Goal: Task Accomplishment & Management: Complete application form

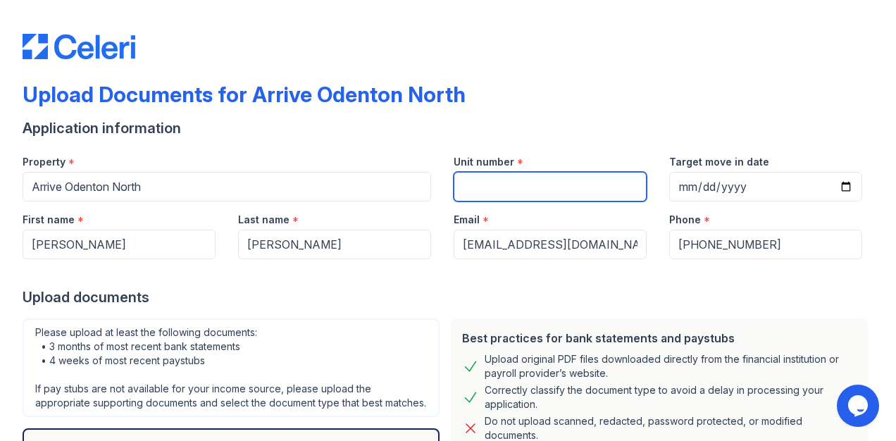
click at [499, 185] on input "Unit number" at bounding box center [550, 187] width 193 height 30
click at [499, 135] on div "Application information" at bounding box center [448, 128] width 851 height 20
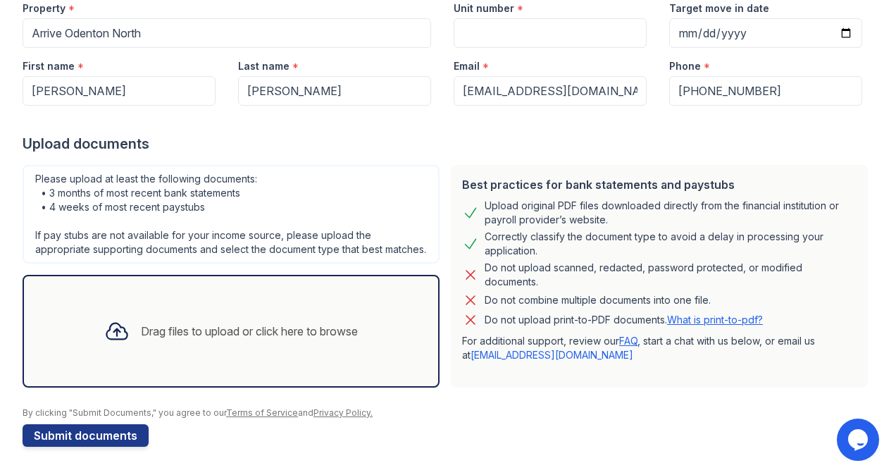
scroll to position [166, 0]
click at [247, 342] on div "Drag files to upload or click here to browse" at bounding box center [231, 331] width 276 height 48
click at [245, 340] on div "Drag files to upload or click here to browse" at bounding box center [231, 331] width 276 height 48
drag, startPoint x: 432, startPoint y: 363, endPoint x: 459, endPoint y: 371, distance: 27.2
click at [459, 371] on div "Best practices for bank statements and paystubs Upload original PDF files downl…" at bounding box center [445, 276] width 857 height 234
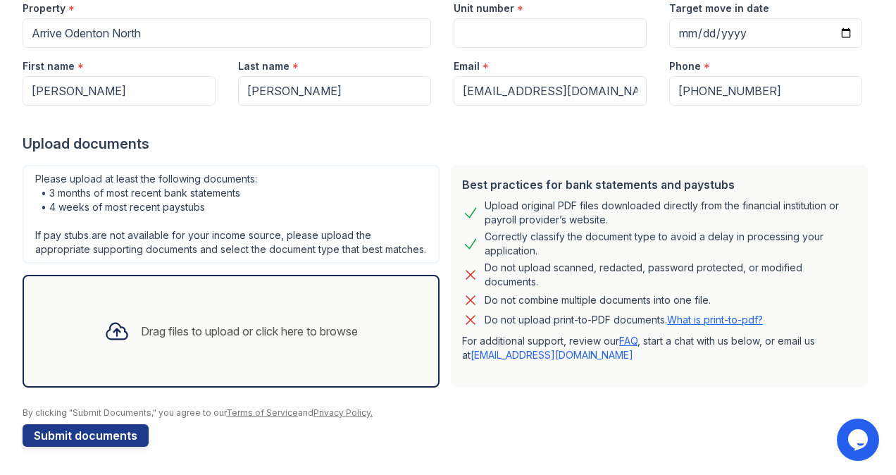
drag, startPoint x: 459, startPoint y: 371, endPoint x: 485, endPoint y: 393, distance: 34.0
click at [485, 393] on form "Application information Property * Arrive Odenton North Unit number * Target mo…" at bounding box center [448, 206] width 851 height 482
click at [486, 400] on div at bounding box center [448, 400] width 851 height 14
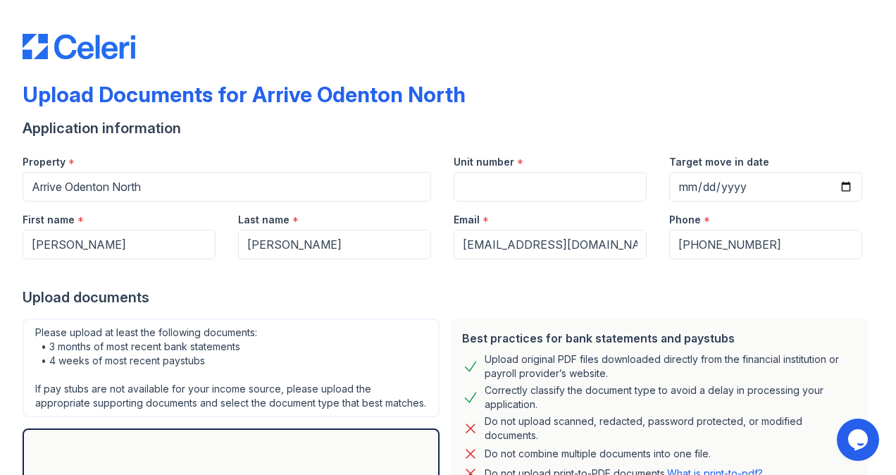
click at [414, 287] on div "Upload documents" at bounding box center [448, 297] width 851 height 20
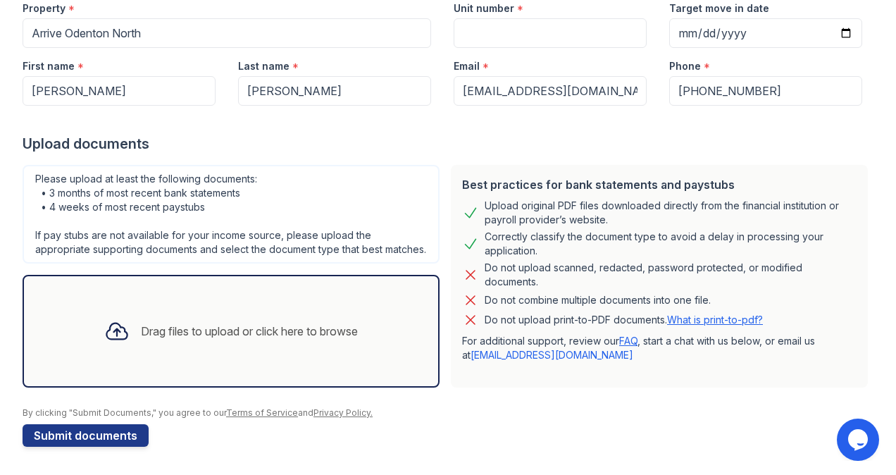
scroll to position [166, 0]
click at [274, 311] on div "Drag files to upload or click here to browse" at bounding box center [231, 331] width 276 height 48
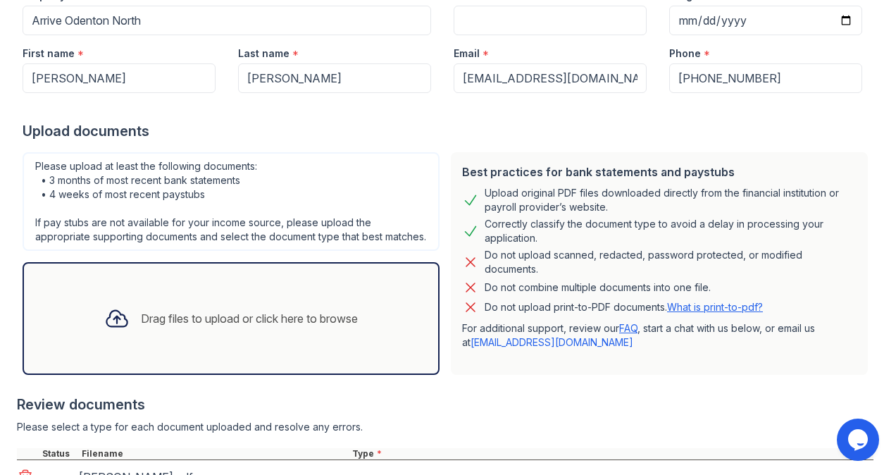
click at [492, 365] on div "Best practices for bank statements and paystubs Upload original PDF files downl…" at bounding box center [659, 263] width 417 height 223
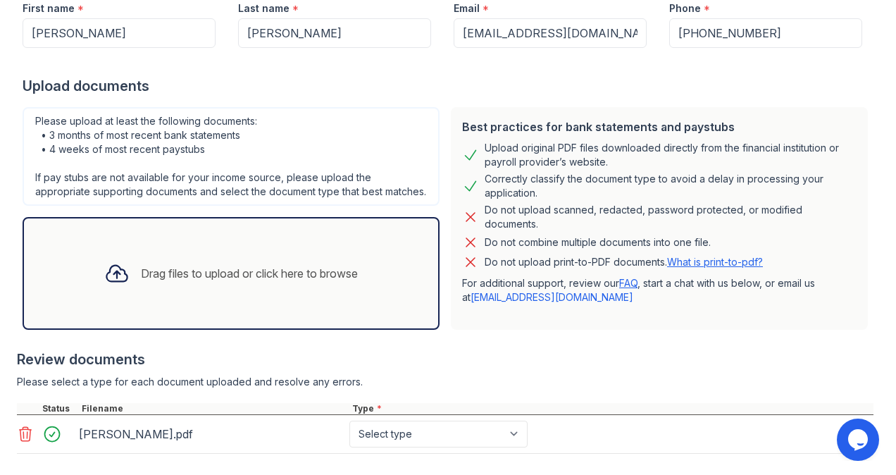
scroll to position [298, 0]
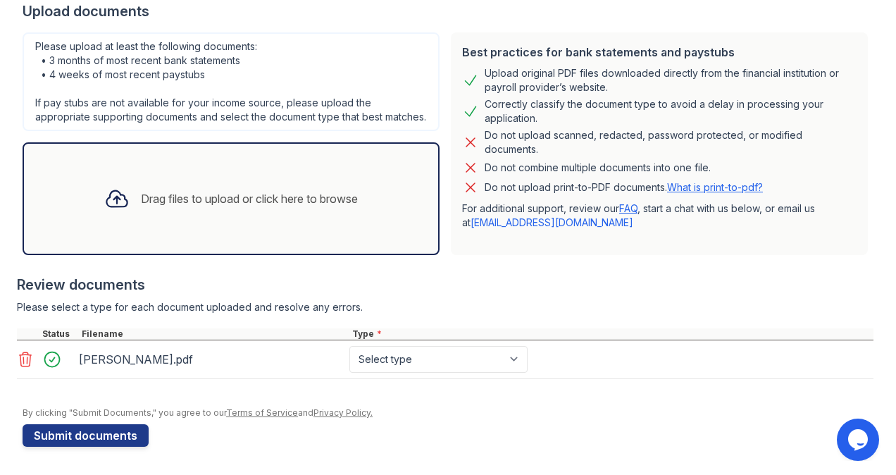
click at [232, 237] on div "Drag files to upload or click here to browse" at bounding box center [231, 198] width 417 height 113
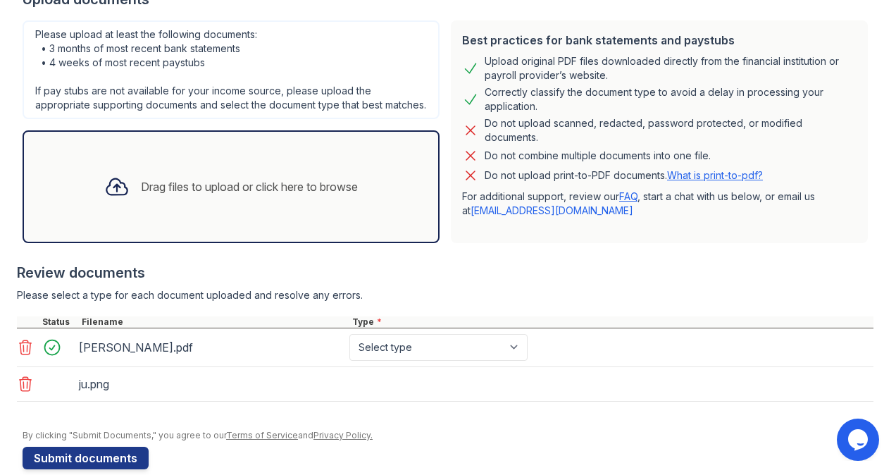
click at [209, 211] on div "Drag files to upload or click here to browse" at bounding box center [231, 187] width 276 height 48
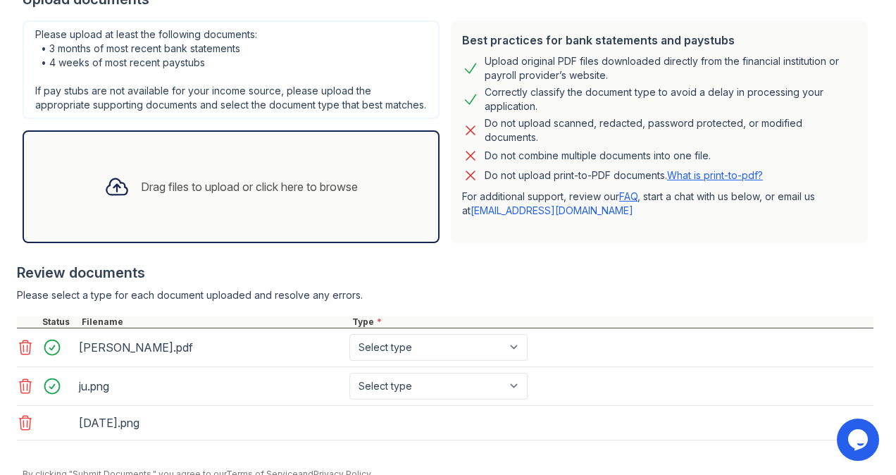
click at [229, 243] on div "Drag files to upload or click here to browse" at bounding box center [231, 186] width 417 height 113
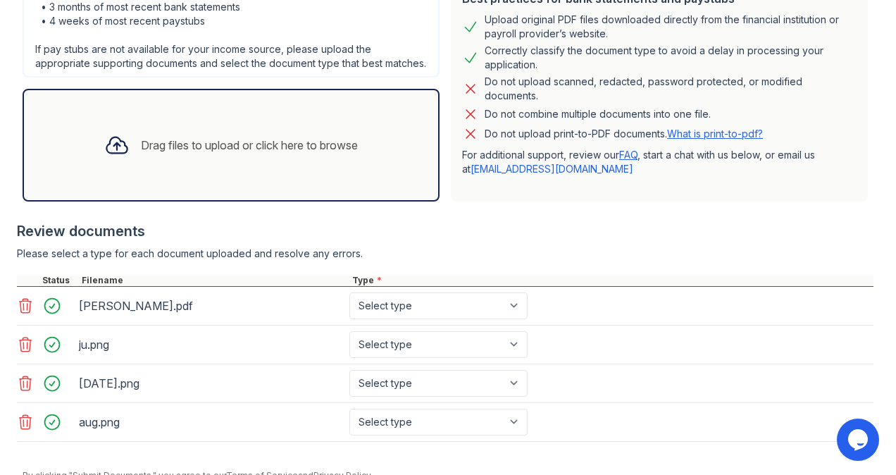
scroll to position [348, 0]
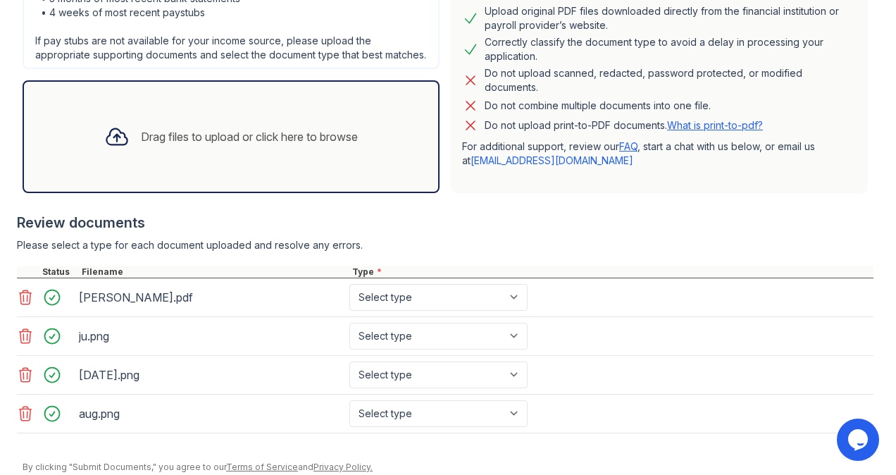
click at [263, 145] on div "Drag files to upload or click here to browse" at bounding box center [249, 136] width 217 height 17
click at [239, 161] on div "Drag files to upload or click here to browse" at bounding box center [231, 137] width 276 height 48
click at [594, 177] on div "Best practices for bank statements and paystubs Upload original PDF files downl…" at bounding box center [659, 81] width 417 height 223
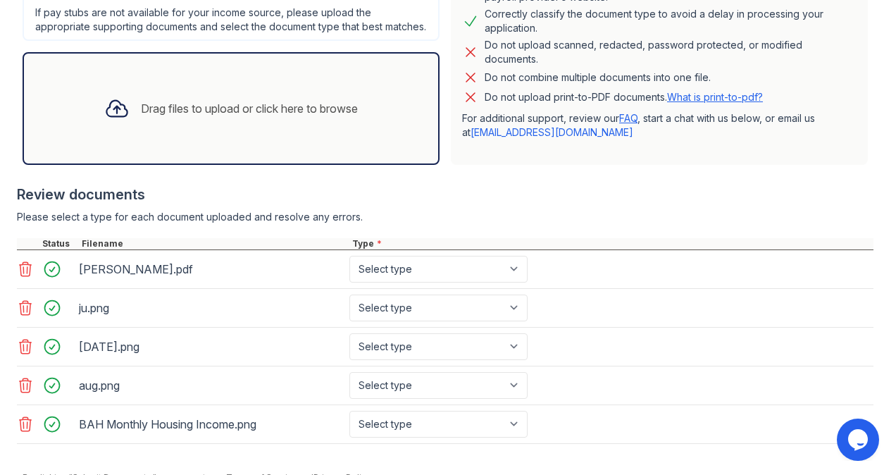
scroll to position [450, 0]
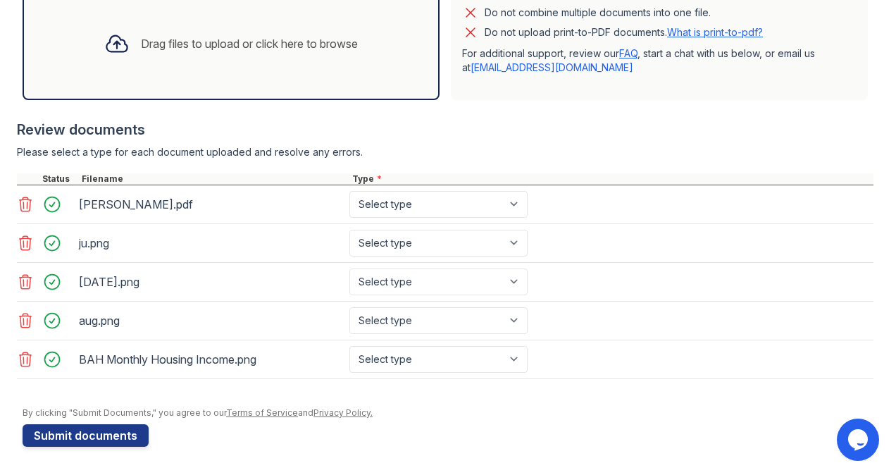
click at [647, 150] on div "Please select a type for each document uploaded and resolve any errors." at bounding box center [445, 152] width 857 height 14
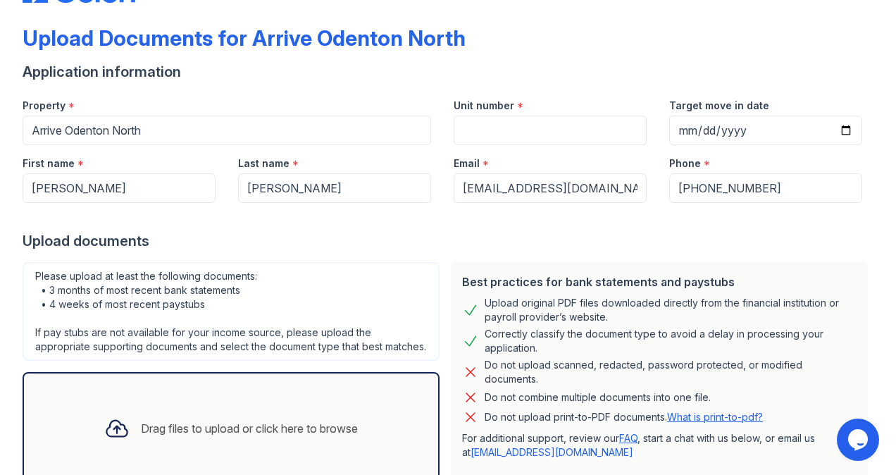
scroll to position [0, 0]
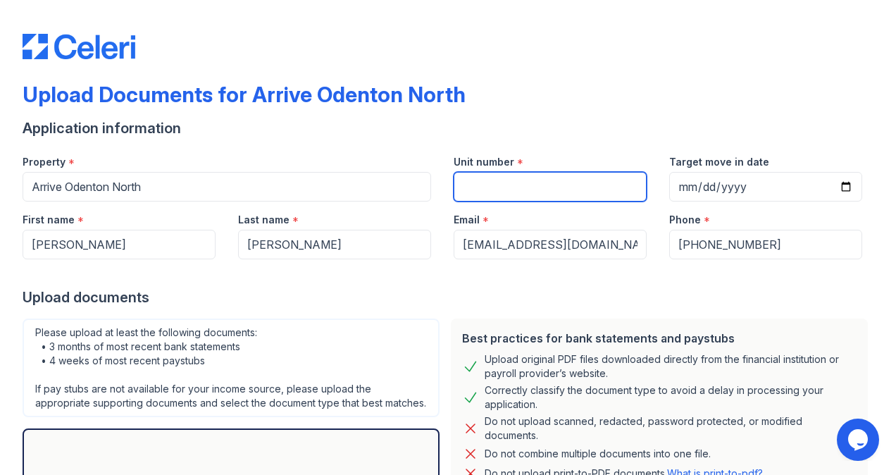
click at [489, 181] on input "Unit number" at bounding box center [550, 187] width 193 height 30
type input "7"
type input "c"
type input "p"
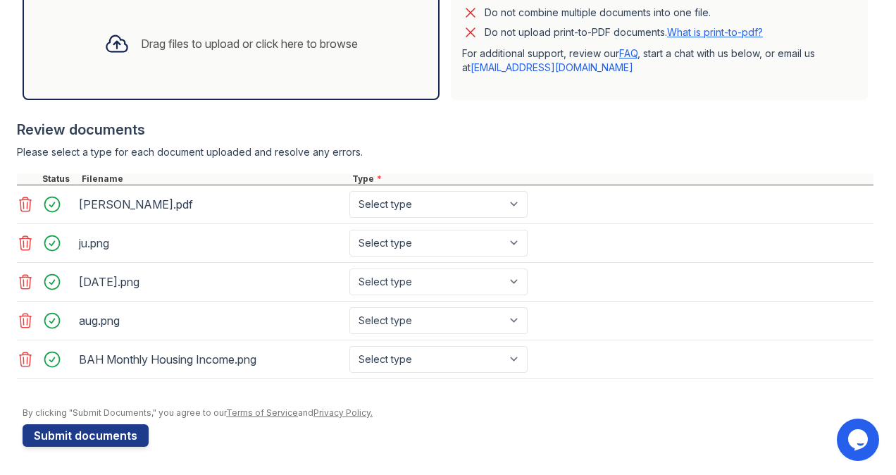
scroll to position [47, 0]
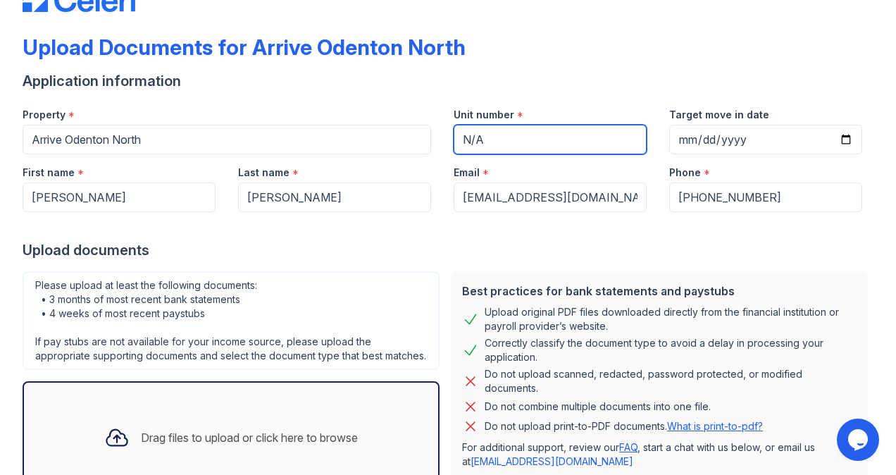
type input "N/A"
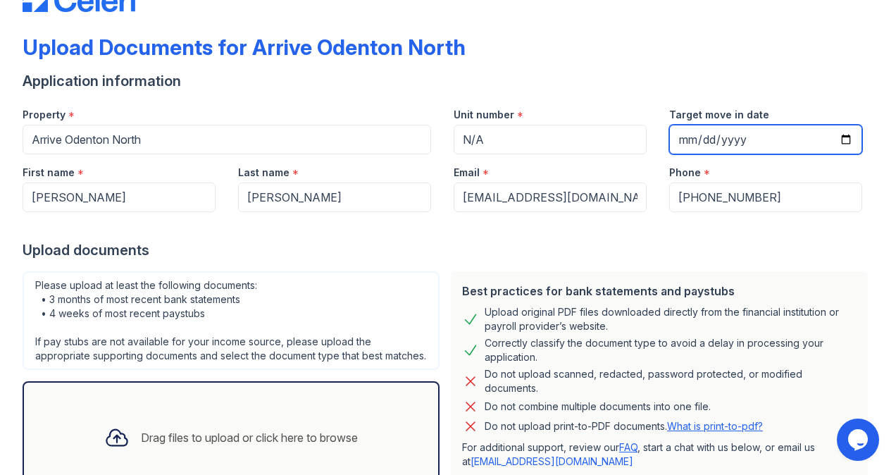
click at [687, 141] on input "Target move in date" at bounding box center [765, 140] width 193 height 30
type input "[DATE]"
click at [883, 104] on div "Upload Documents for Arrive Odenton North Application information Property * Ar…" at bounding box center [448, 190] width 896 height 475
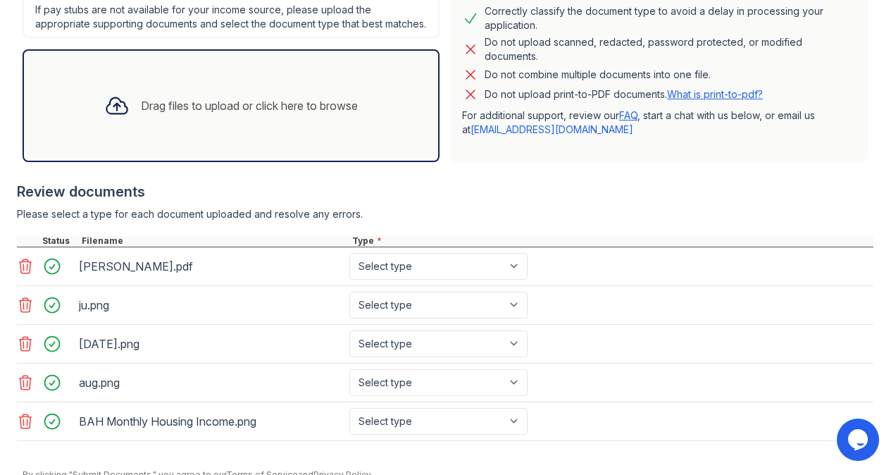
scroll to position [450, 0]
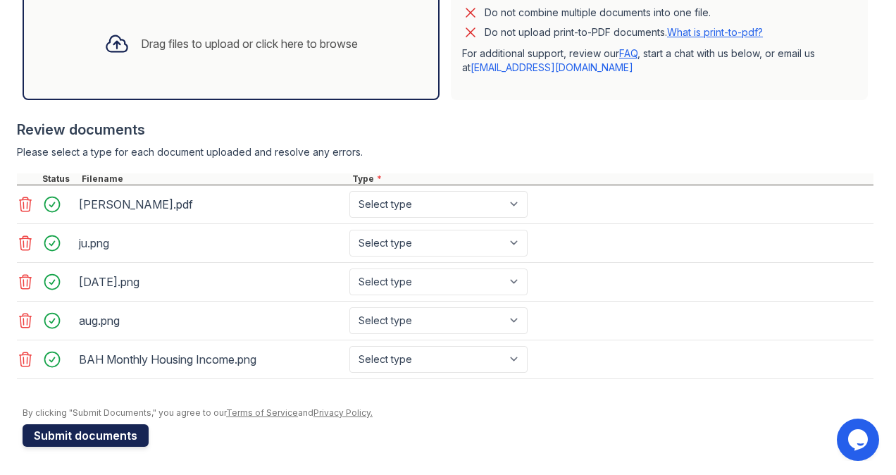
click at [116, 433] on button "Submit documents" at bounding box center [86, 435] width 126 height 23
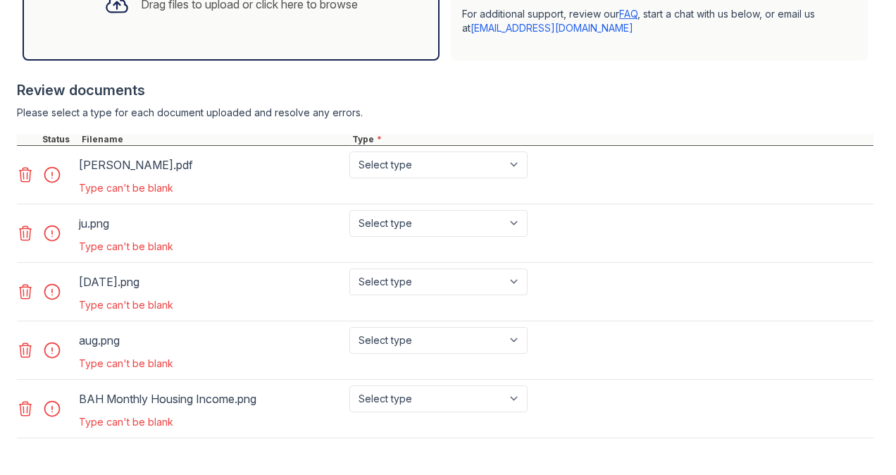
scroll to position [519, 0]
click at [482, 179] on select "Select type Paystub Bank Statement Offer Letter Tax Documents Benefit Award Let…" at bounding box center [438, 165] width 178 height 27
select select "paystub"
click at [349, 164] on select "Select type Paystub Bank Statement Offer Letter Tax Documents Benefit Award Let…" at bounding box center [438, 165] width 178 height 27
click at [521, 237] on select "Select type Paystub Bank Statement Offer Letter Tax Documents Benefit Award Let…" at bounding box center [438, 224] width 178 height 27
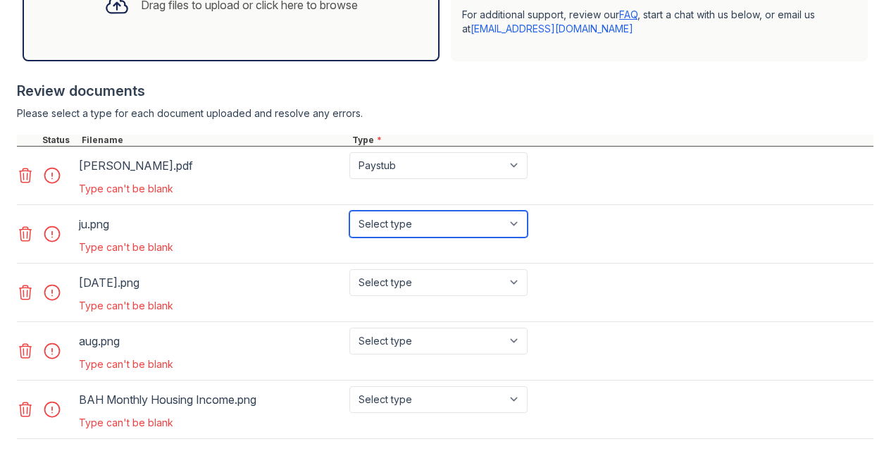
select select "bank_statement"
click at [349, 222] on select "Select type Paystub Bank Statement Offer Letter Tax Documents Benefit Award Let…" at bounding box center [438, 224] width 178 height 27
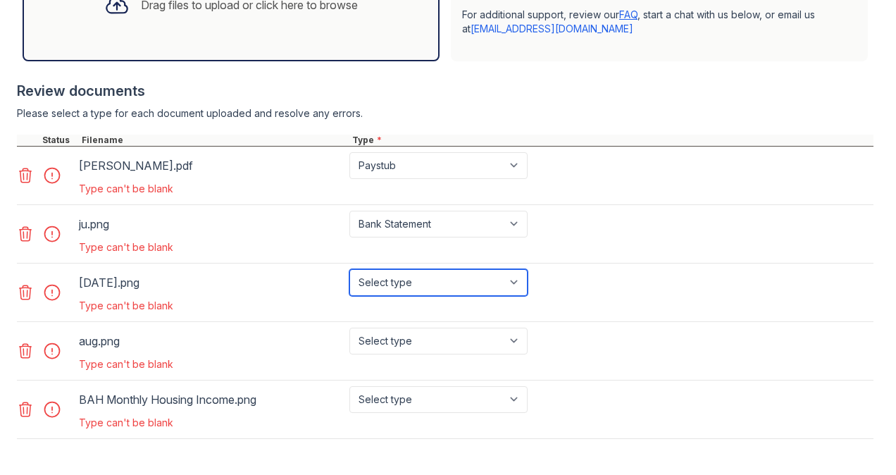
click at [487, 296] on select "Select type Paystub Bank Statement Offer Letter Tax Documents Benefit Award Let…" at bounding box center [438, 282] width 178 height 27
select select "bank_statement"
click at [349, 280] on select "Select type Paystub Bank Statement Offer Letter Tax Documents Benefit Award Let…" at bounding box center [438, 282] width 178 height 27
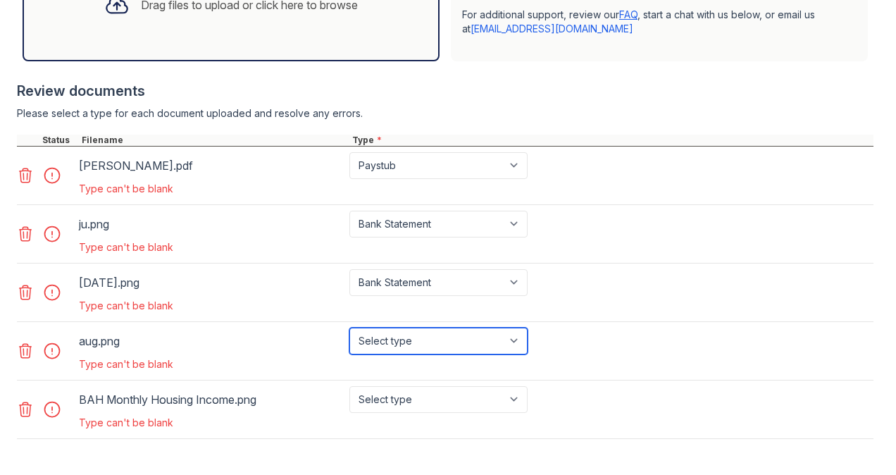
click at [476, 351] on select "Select type Paystub Bank Statement Offer Letter Tax Documents Benefit Award Let…" at bounding box center [438, 341] width 178 height 27
select select "bank_statement"
click at [349, 337] on select "Select type Paystub Bank Statement Offer Letter Tax Documents Benefit Award Let…" at bounding box center [438, 341] width 178 height 27
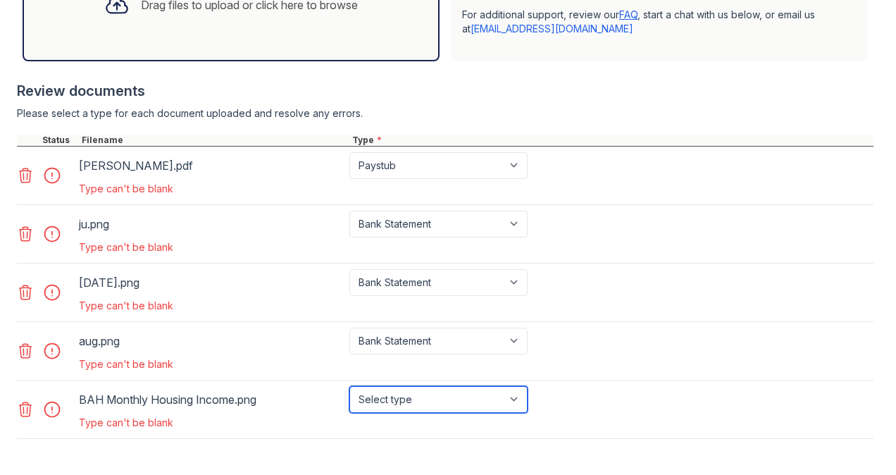
click at [432, 407] on select "Select type Paystub Bank Statement Offer Letter Tax Documents Benefit Award Let…" at bounding box center [438, 399] width 178 height 27
select select "other"
click at [349, 395] on select "Select type Paystub Bank Statement Offer Letter Tax Documents Benefit Award Let…" at bounding box center [438, 399] width 178 height 27
click at [563, 380] on div "aug.png Select type Paystub Bank Statement Offer Letter Tax Documents Benefit A…" at bounding box center [445, 351] width 857 height 58
drag, startPoint x: 883, startPoint y: 273, endPoint x: 890, endPoint y: 304, distance: 32.3
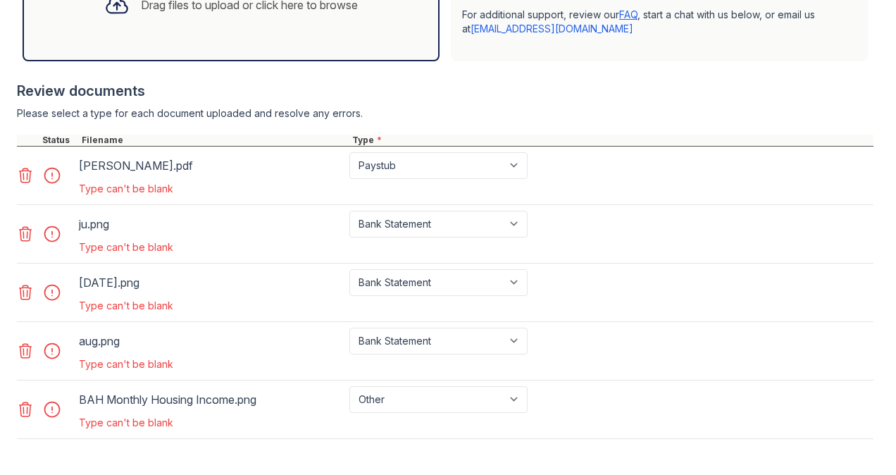
click at [890, 304] on main "Upload Documents for Arrive Odenton North Please correct the errors below. Appl…" at bounding box center [448, 237] width 896 height 475
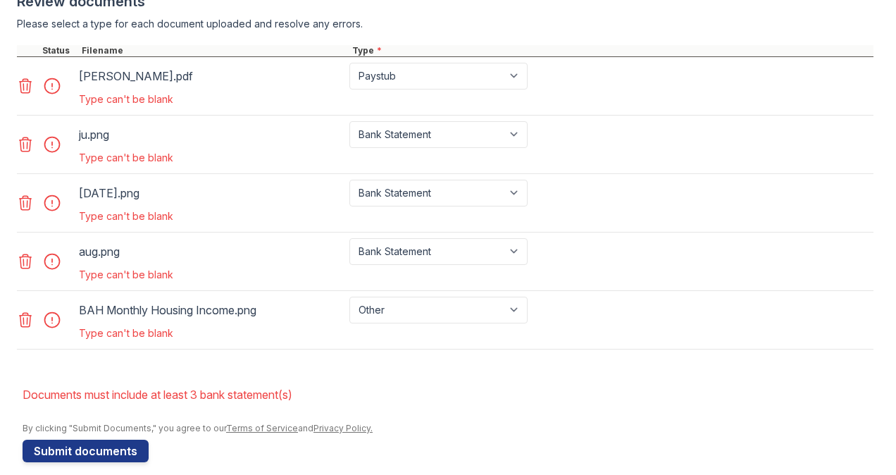
scroll to position [633, 0]
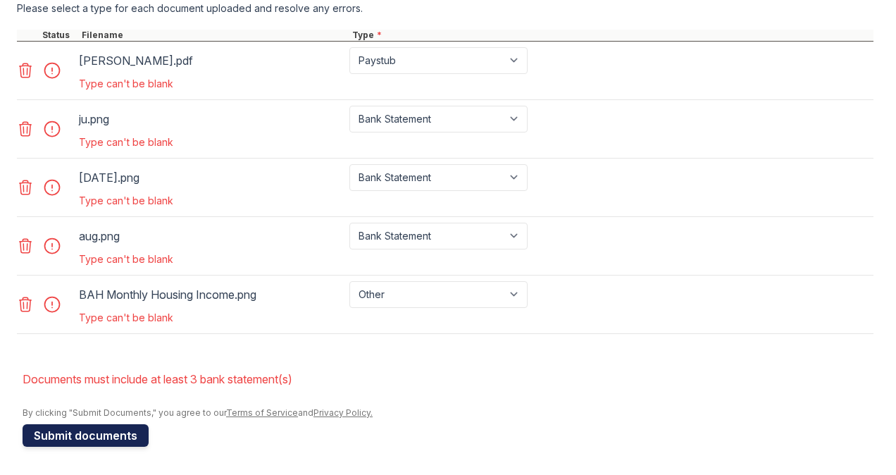
click at [113, 440] on button "Submit documents" at bounding box center [86, 435] width 126 height 23
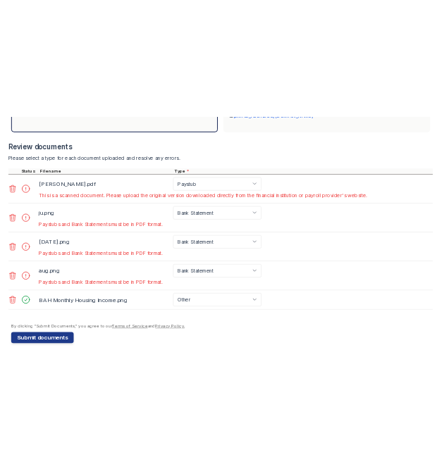
scroll to position [568, 0]
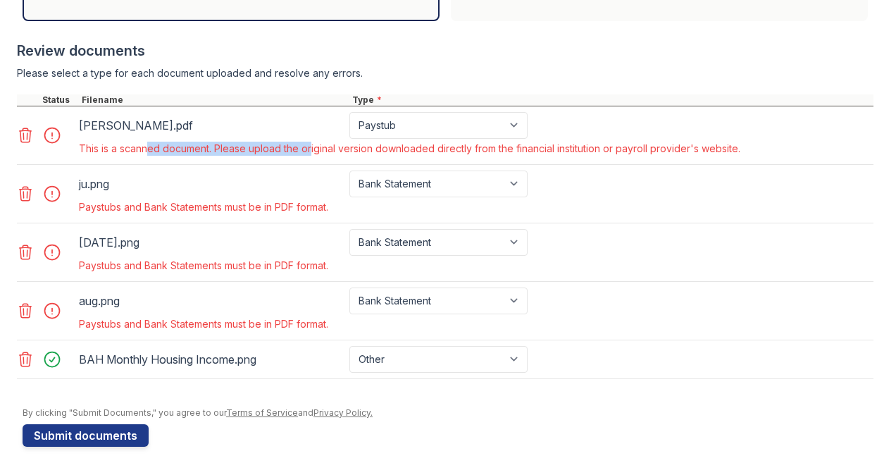
drag, startPoint x: 142, startPoint y: 154, endPoint x: 306, endPoint y: 149, distance: 164.2
click at [306, 149] on div "This is a scanned document. Please upload the original version downloaded direc…" at bounding box center [409, 149] width 661 height 14
click at [127, 120] on div "[PERSON_NAME].pdf" at bounding box center [211, 125] width 265 height 23
drag, startPoint x: 315, startPoint y: 151, endPoint x: 759, endPoint y: 144, distance: 444.5
click at [759, 144] on div "[PERSON_NAME].pdf Paystub Bank Statement Offer Letter Tax Documents Benefit Awa…" at bounding box center [445, 135] width 857 height 58
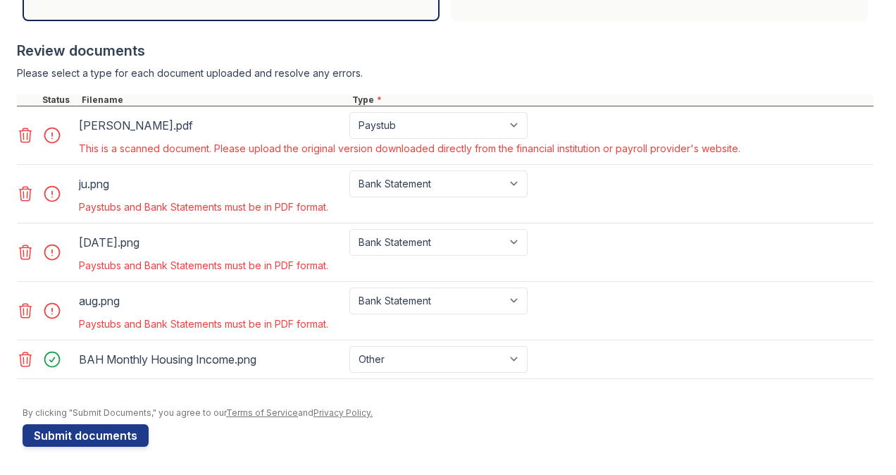
click at [210, 144] on div "This is a scanned document. Please upload the original version downloaded direc…" at bounding box center [409, 149] width 661 height 14
drag, startPoint x: 126, startPoint y: 207, endPoint x: 318, endPoint y: 199, distance: 191.8
click at [318, 199] on div "Paystubs and Bank Statements must be in PDF format." at bounding box center [304, 207] width 457 height 20
click at [319, 203] on div "Paystubs and Bank Statements must be in PDF format." at bounding box center [304, 207] width 451 height 14
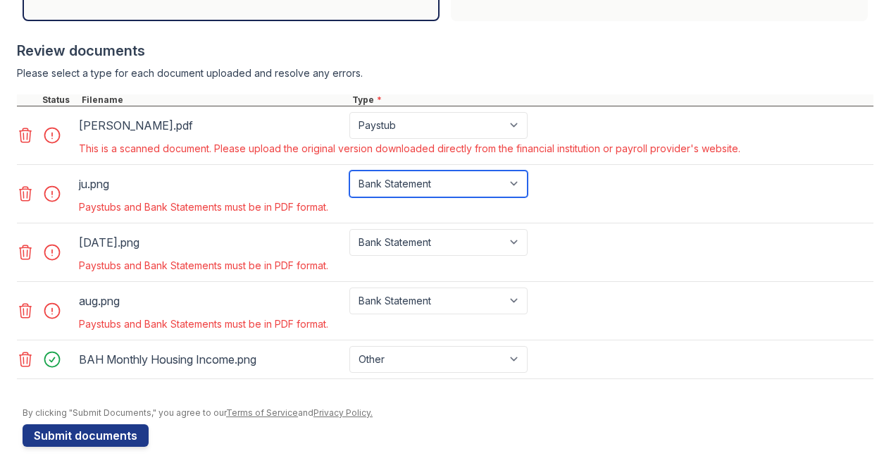
click at [401, 182] on select "Paystub Bank Statement Offer Letter Tax Documents Benefit Award Letter Investme…" at bounding box center [438, 183] width 178 height 27
click at [418, 187] on select "Paystub Bank Statement Offer Letter Tax Documents Benefit Award Letter Investme…" at bounding box center [438, 183] width 178 height 27
click at [96, 185] on div "ju.png" at bounding box center [211, 184] width 265 height 23
drag, startPoint x: 96, startPoint y: 185, endPoint x: 118, endPoint y: 184, distance: 22.6
click at [118, 184] on div "ju.png" at bounding box center [211, 184] width 265 height 23
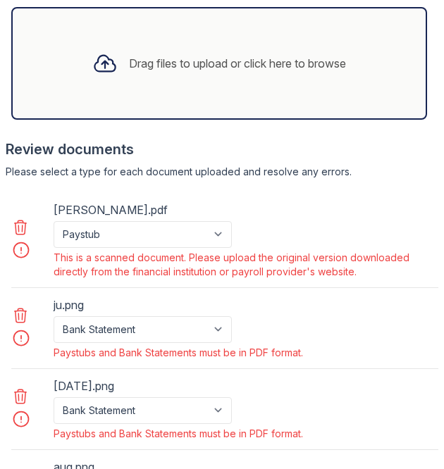
scroll to position [1014, 0]
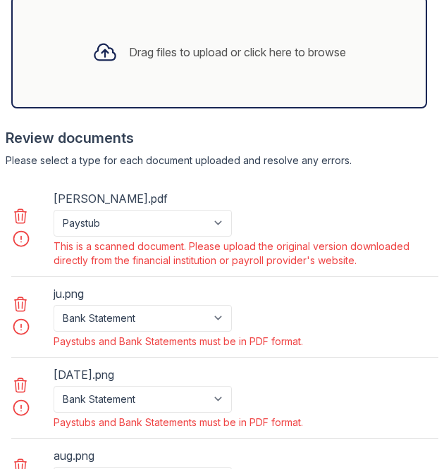
click at [18, 297] on icon at bounding box center [21, 304] width 12 height 14
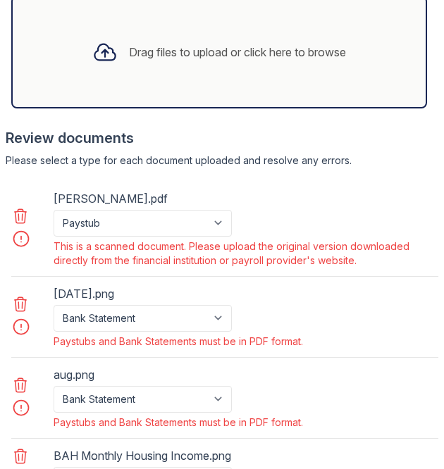
click at [190, 28] on div "Drag files to upload or click here to browse" at bounding box center [219, 52] width 276 height 48
drag, startPoint x: 428, startPoint y: 326, endPoint x: 461, endPoint y: 423, distance: 102.7
click at [444, 423] on html "Upload Documents for Arrive Odenton North Please correct the errors below. Appl…" at bounding box center [222, 234] width 444 height 469
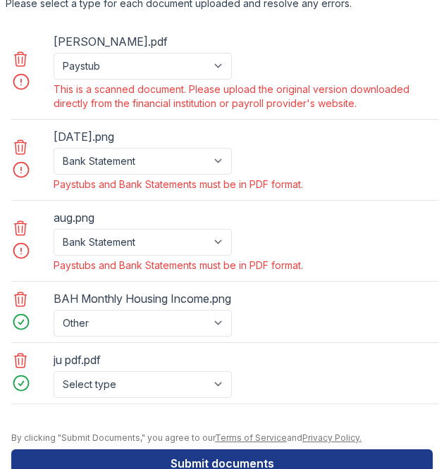
scroll to position [1201, 0]
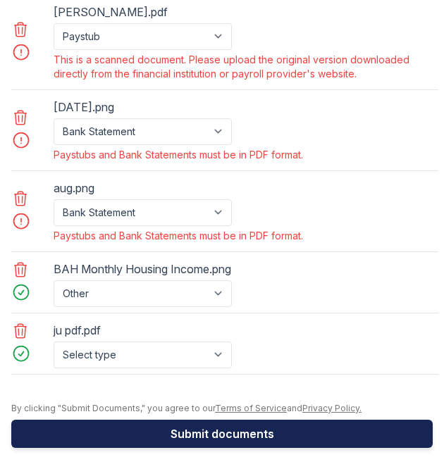
click at [185, 425] on button "Submit documents" at bounding box center [221, 434] width 421 height 28
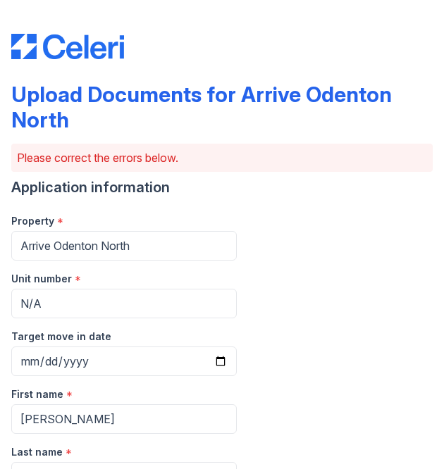
click at [432, 123] on div "Upload Documents for Arrive Odenton North Please correct the errors below. Appl…" at bounding box center [222, 234] width 444 height 469
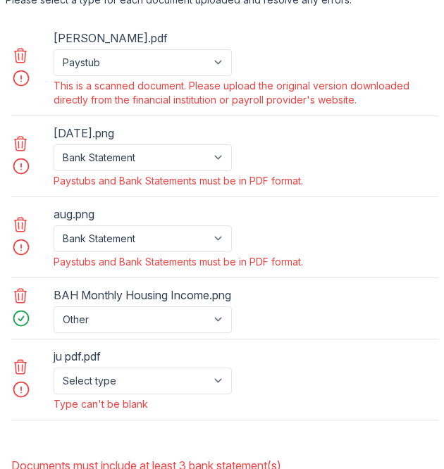
scroll to position [1219, 0]
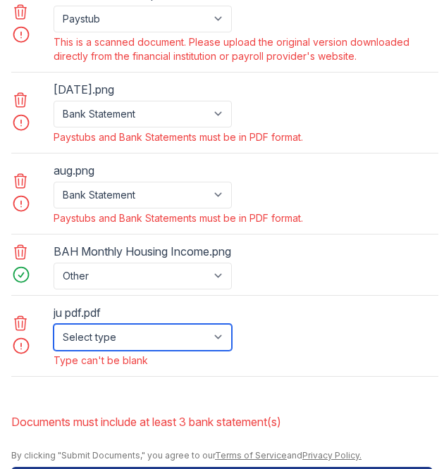
click at [212, 336] on select "Select type Paystub Bank Statement Offer Letter Tax Documents Benefit Award Let…" at bounding box center [143, 337] width 178 height 27
select select "bank_statement"
click at [54, 324] on select "Select type Paystub Bank Statement Offer Letter Tax Documents Benefit Award Let…" at bounding box center [143, 337] width 178 height 27
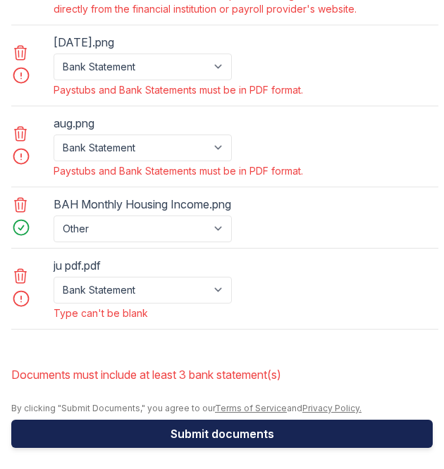
click at [296, 420] on button "Submit documents" at bounding box center [221, 434] width 421 height 28
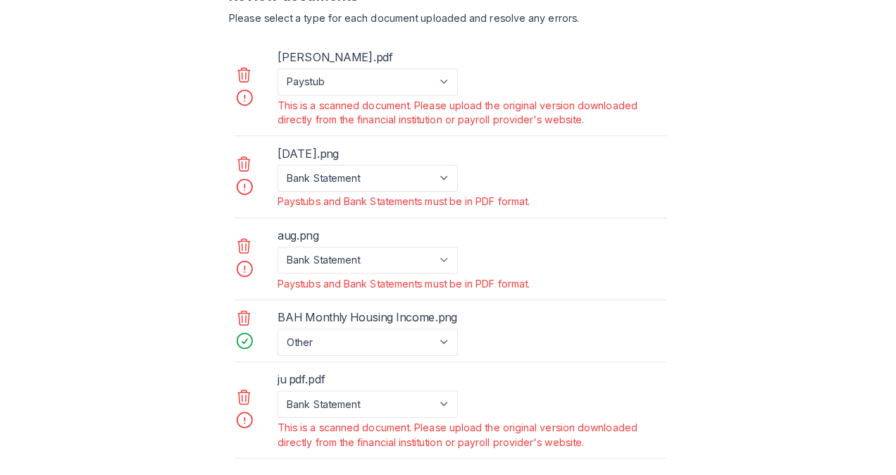
scroll to position [1183, 0]
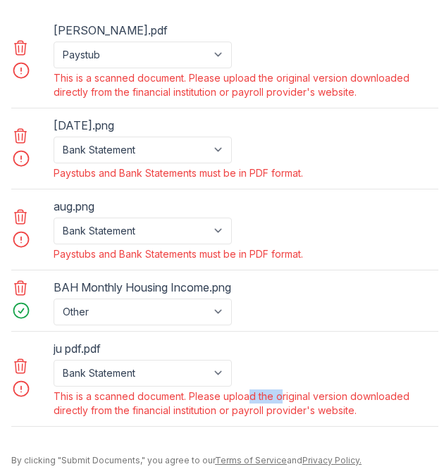
drag, startPoint x: 241, startPoint y: 394, endPoint x: 275, endPoint y: 392, distance: 33.8
click at [275, 392] on div "This is a scanned document. Please upload the original version downloaded direc…" at bounding box center [245, 404] width 382 height 28
click at [249, 399] on div "This is a scanned document. Please upload the original version downloaded direc…" at bounding box center [245, 404] width 382 height 28
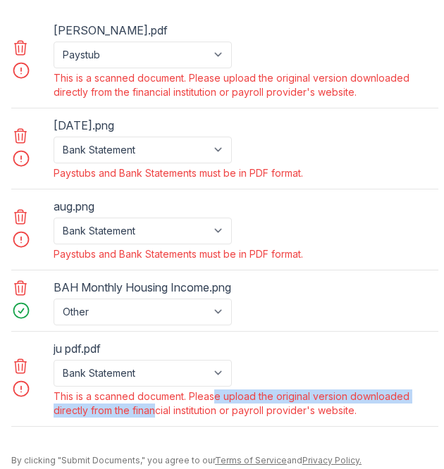
drag, startPoint x: 149, startPoint y: 397, endPoint x: 212, endPoint y: 394, distance: 63.5
click at [212, 394] on div "This is a scanned document. Please upload the original version downloaded direc…" at bounding box center [245, 404] width 382 height 28
drag, startPoint x: 212, startPoint y: 394, endPoint x: 290, endPoint y: 390, distance: 78.3
click at [290, 390] on div "This is a scanned document. Please upload the original version downloaded direc…" at bounding box center [245, 404] width 382 height 28
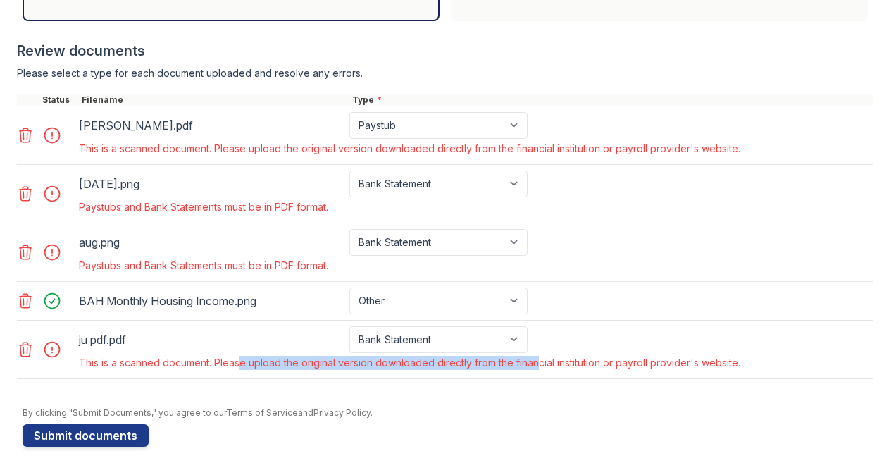
scroll to position [568, 0]
click at [20, 362] on div at bounding box center [46, 349] width 59 height 46
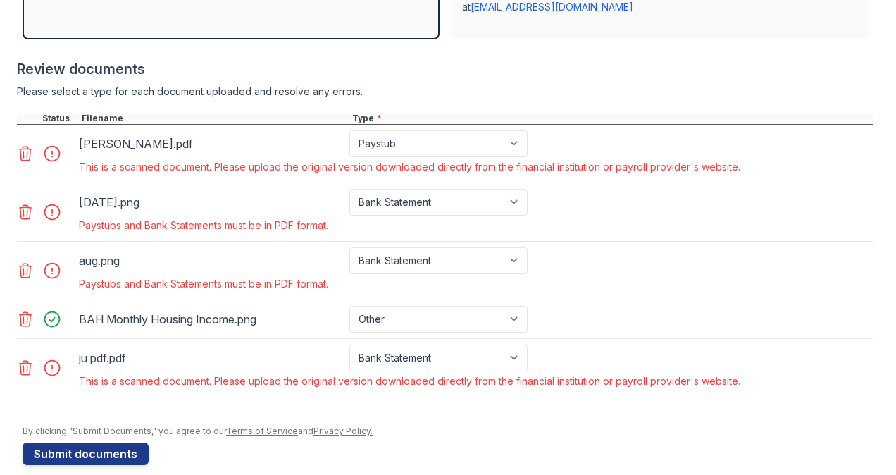
scroll to position [544, 0]
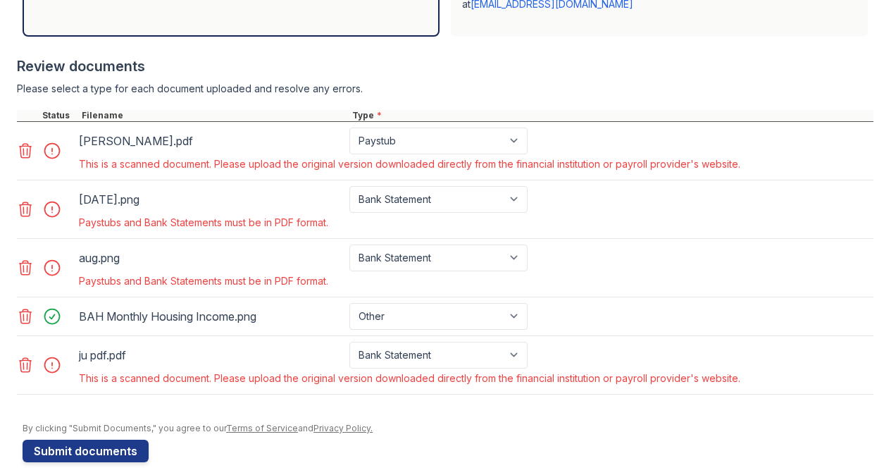
click at [131, 406] on div at bounding box center [445, 401] width 857 height 14
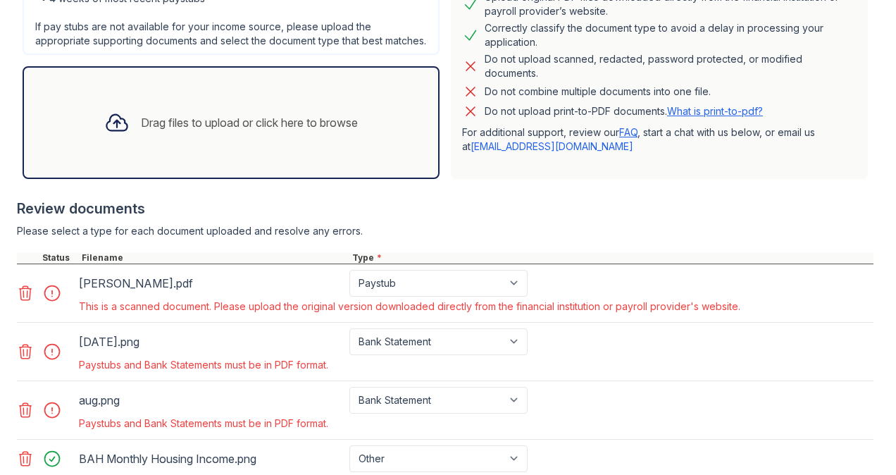
scroll to position [397, 0]
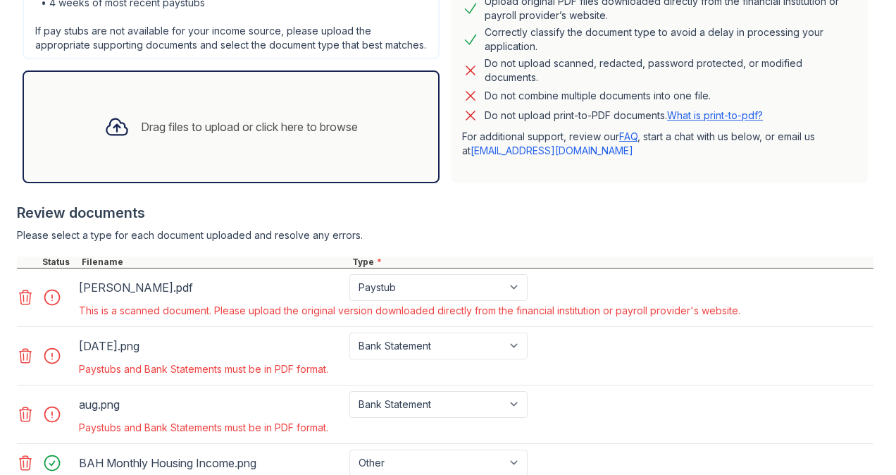
click at [123, 145] on div at bounding box center [117, 126] width 37 height 37
click at [313, 256] on div at bounding box center [445, 249] width 857 height 14
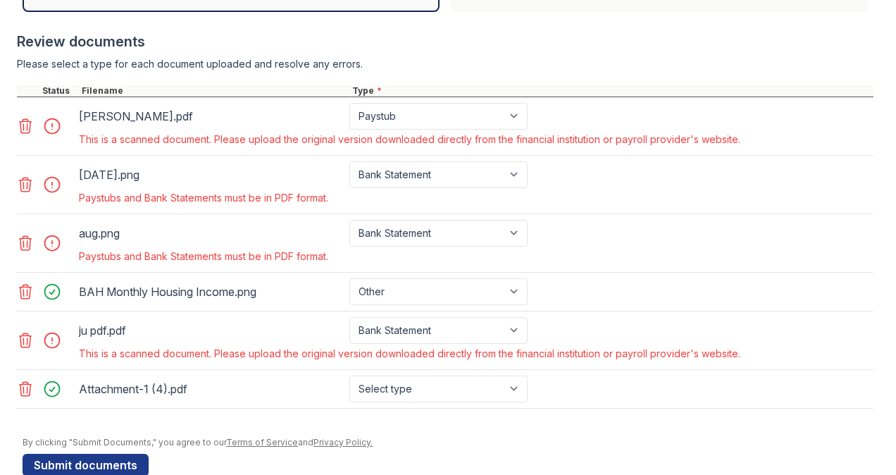
scroll to position [592, 0]
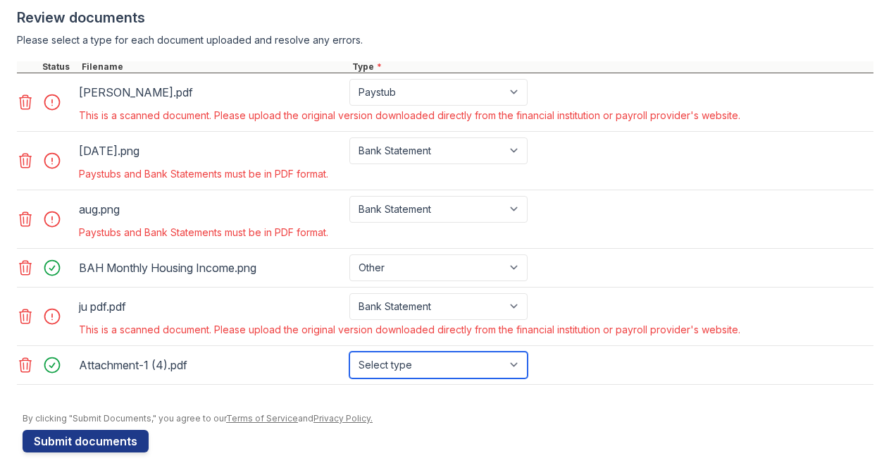
drag, startPoint x: 483, startPoint y: 368, endPoint x: 420, endPoint y: 368, distance: 63.4
click at [420, 368] on select "Select type Paystub Bank Statement Offer Letter Tax Documents Benefit Award Let…" at bounding box center [438, 364] width 178 height 27
select select "bank_statement"
click at [349, 360] on select "Select type Paystub Bank Statement Offer Letter Tax Documents Benefit Award Let…" at bounding box center [438, 364] width 178 height 27
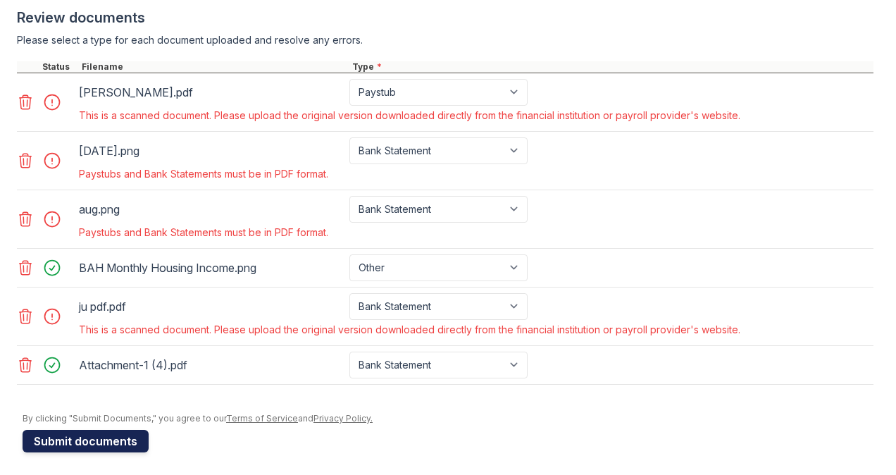
click at [116, 448] on button "Submit documents" at bounding box center [86, 441] width 126 height 23
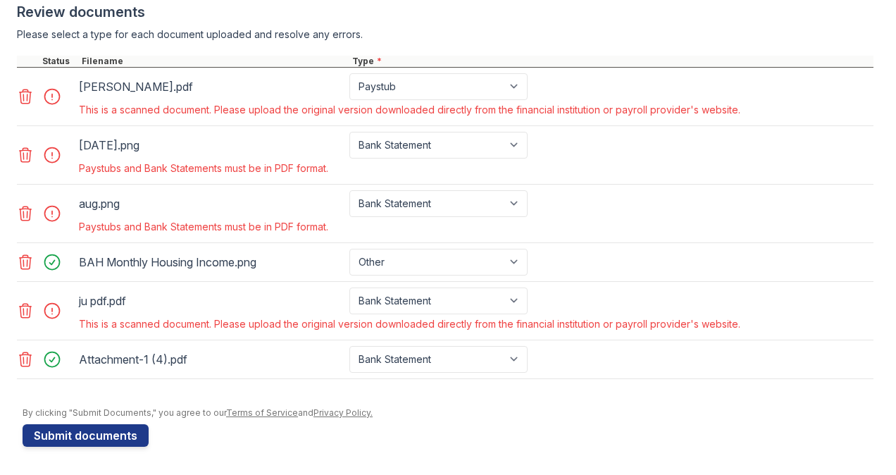
scroll to position [606, 0]
